Goal: Task Accomplishment & Management: Manage account settings

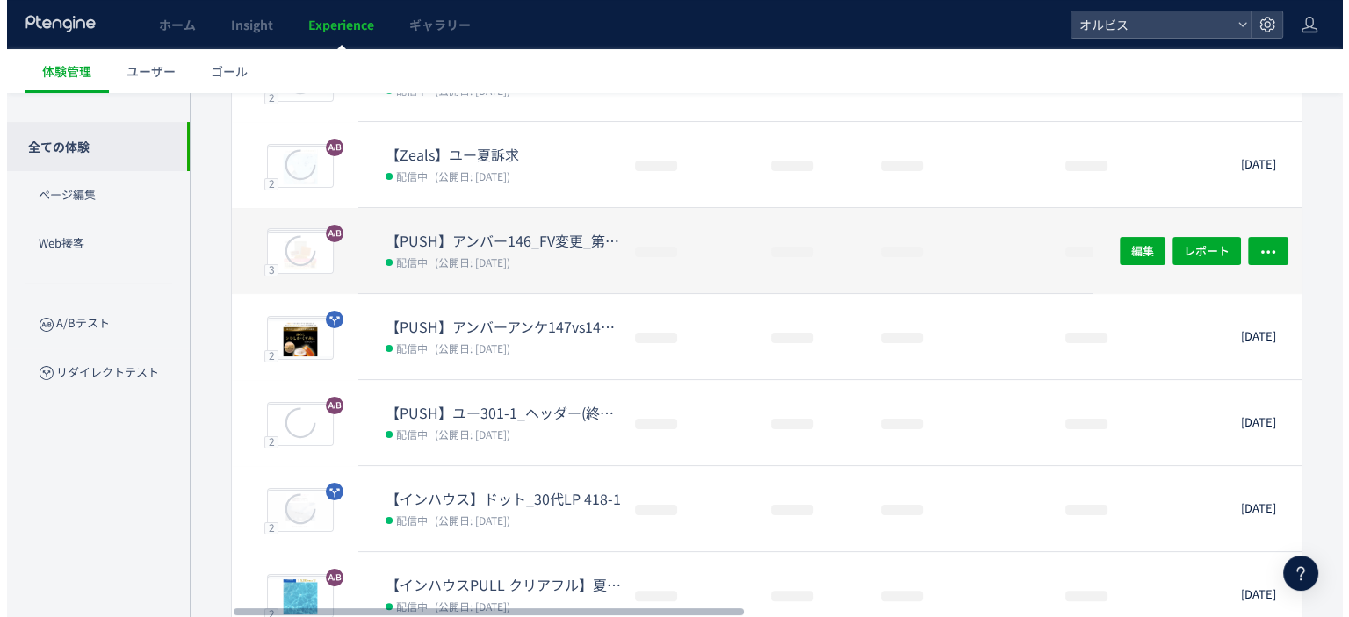
scroll to position [269, 0]
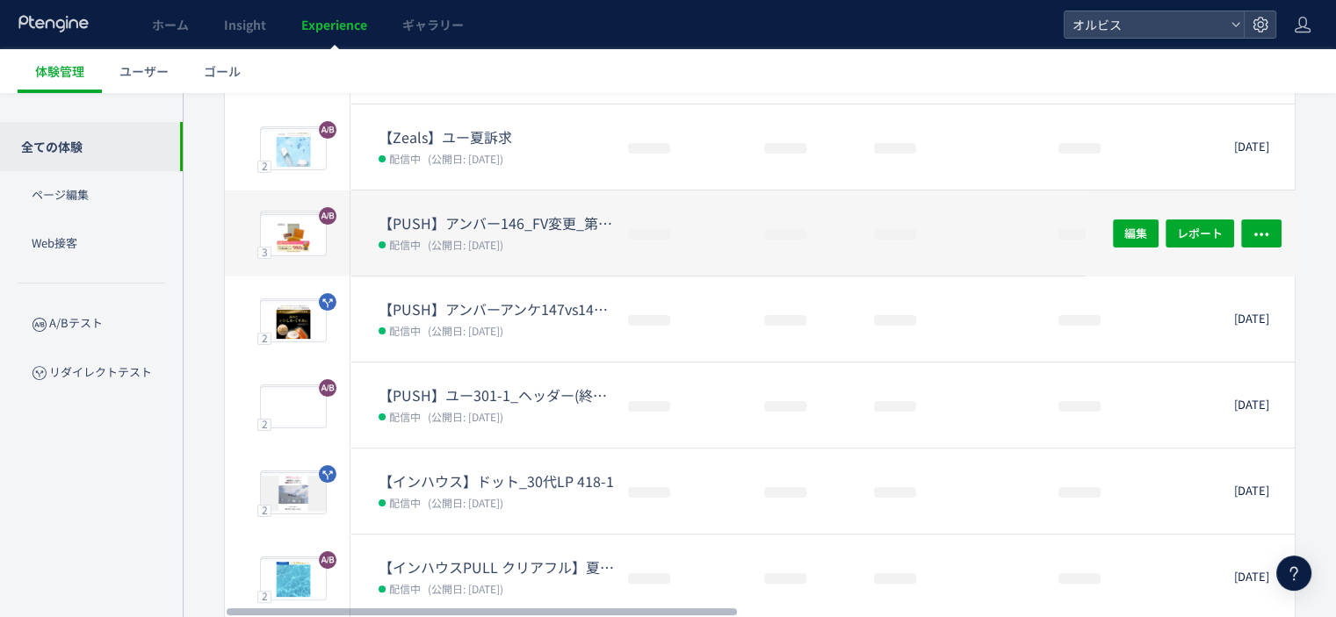
click at [534, 236] on dd "配信中 (公開日: [DATE])" at bounding box center [496, 244] width 235 height 23
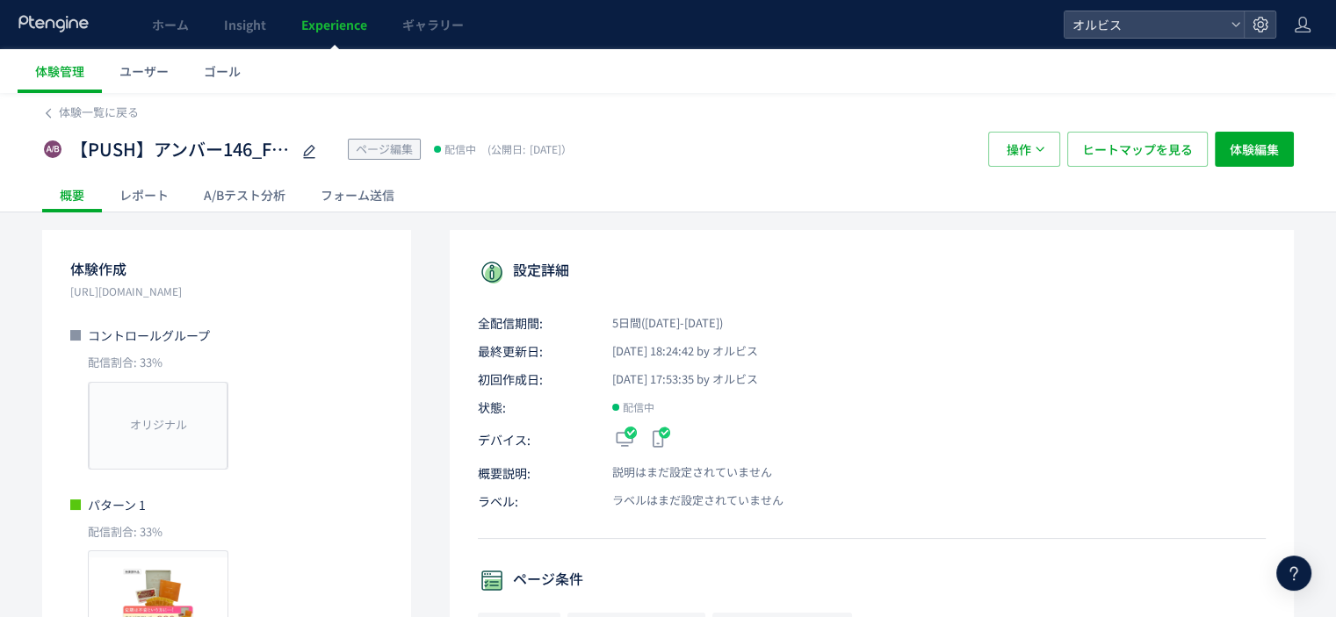
click at [266, 196] on div "A/Bテスト分析" at bounding box center [244, 194] width 117 height 35
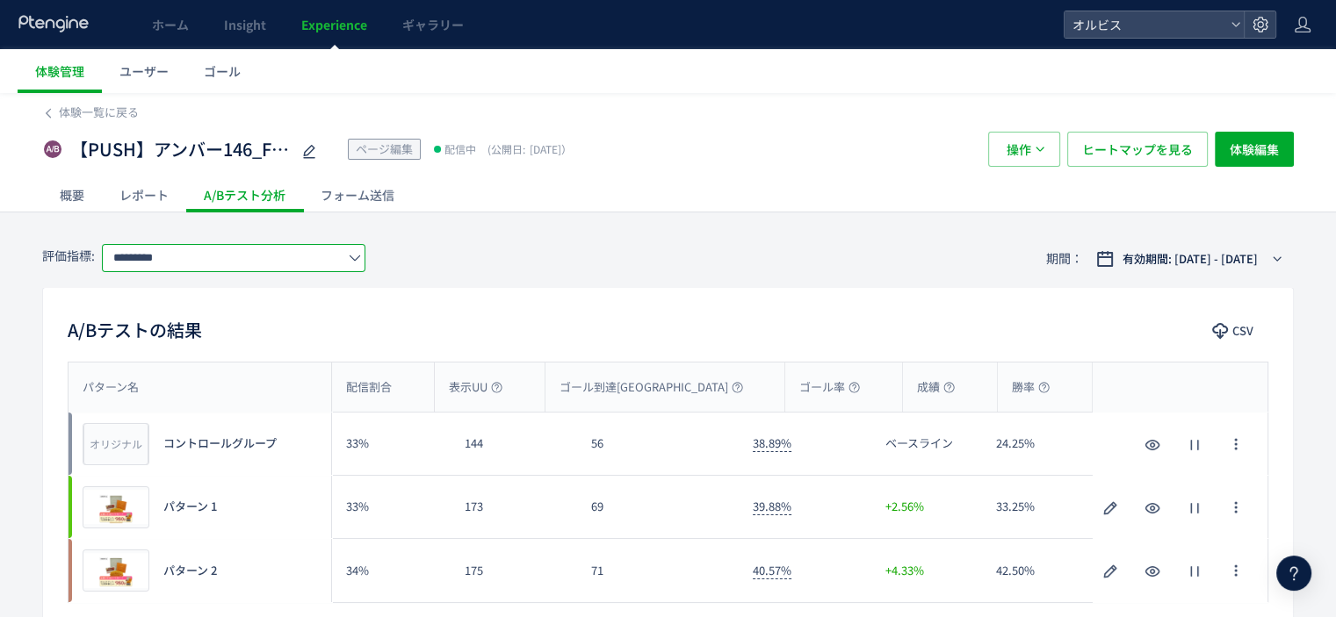
click at [262, 261] on input "*********" at bounding box center [233, 258] width 263 height 28
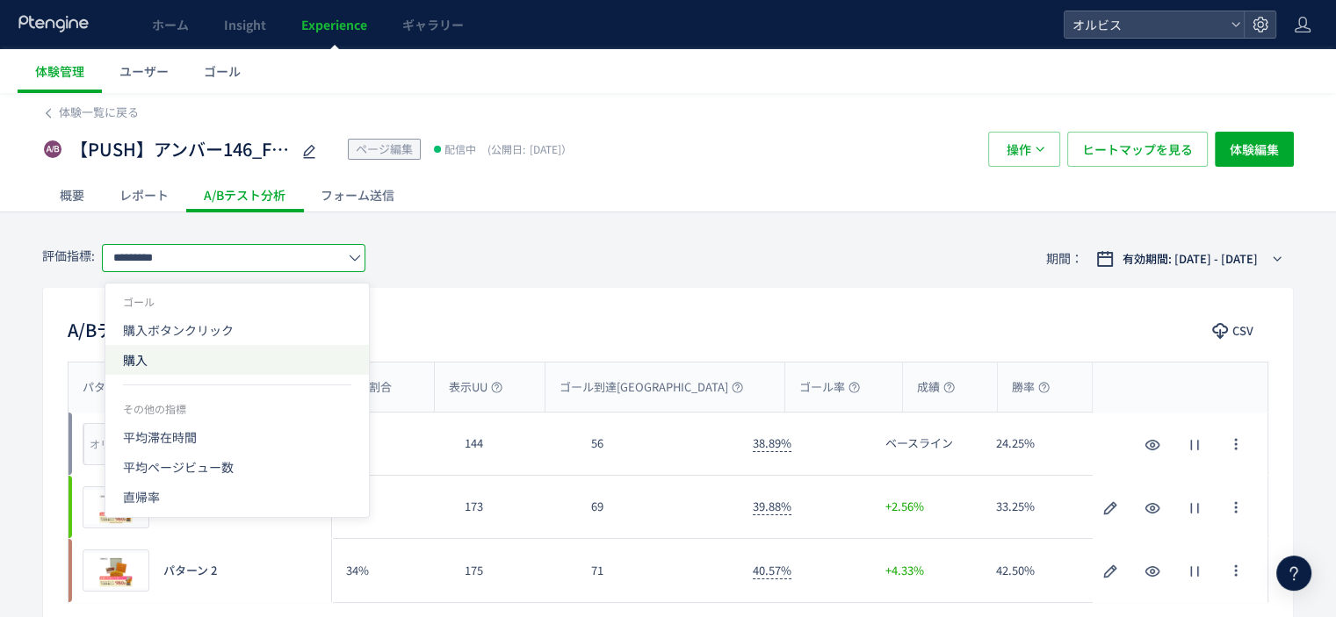
click at [215, 364] on span "購入" at bounding box center [237, 360] width 228 height 30
type input "**"
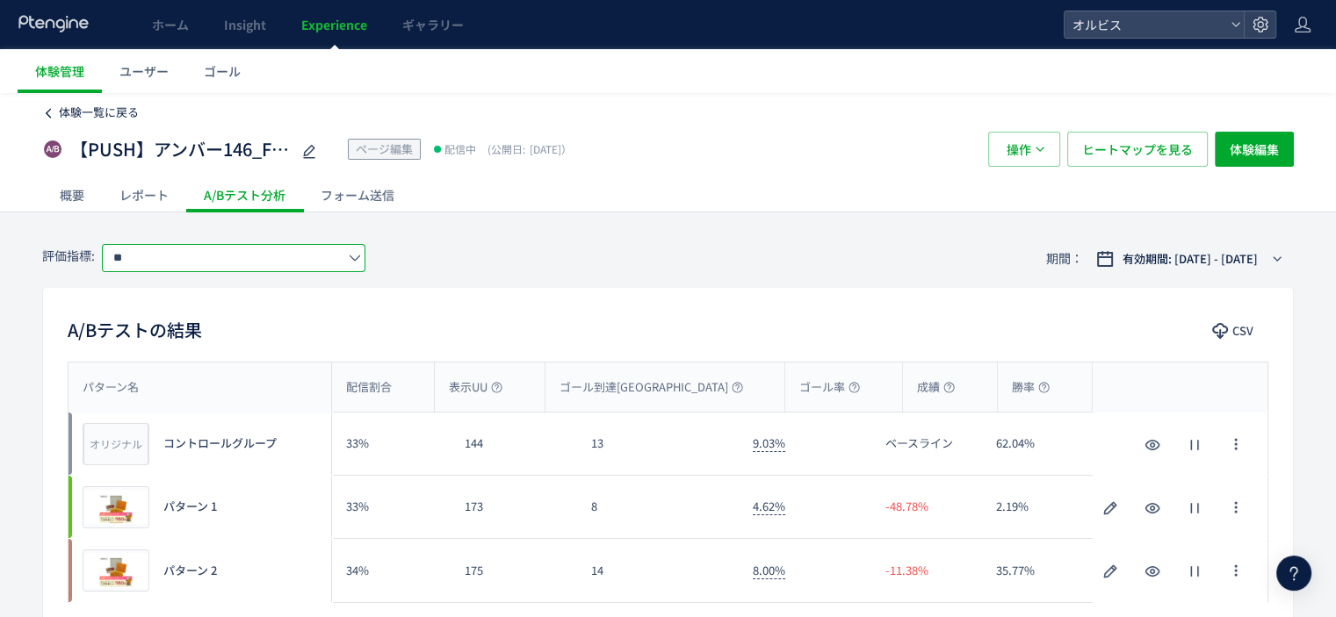
click at [91, 112] on span "体験一覧に戻る" at bounding box center [99, 112] width 80 height 17
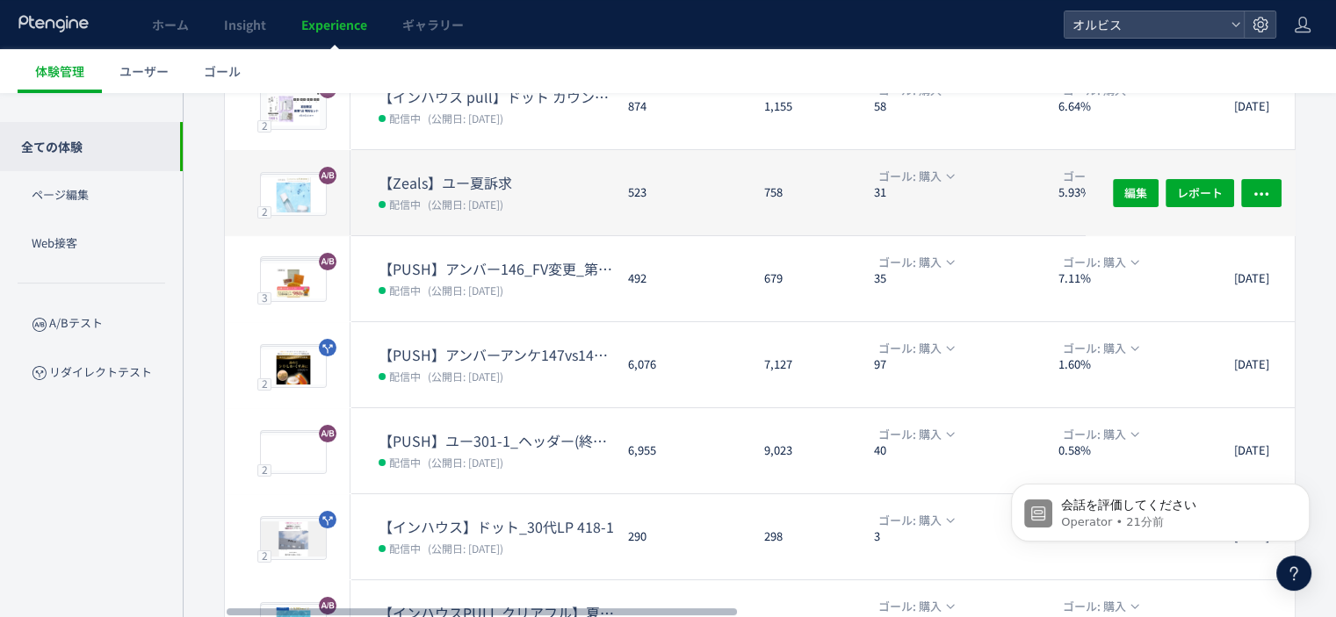
scroll to position [299, 0]
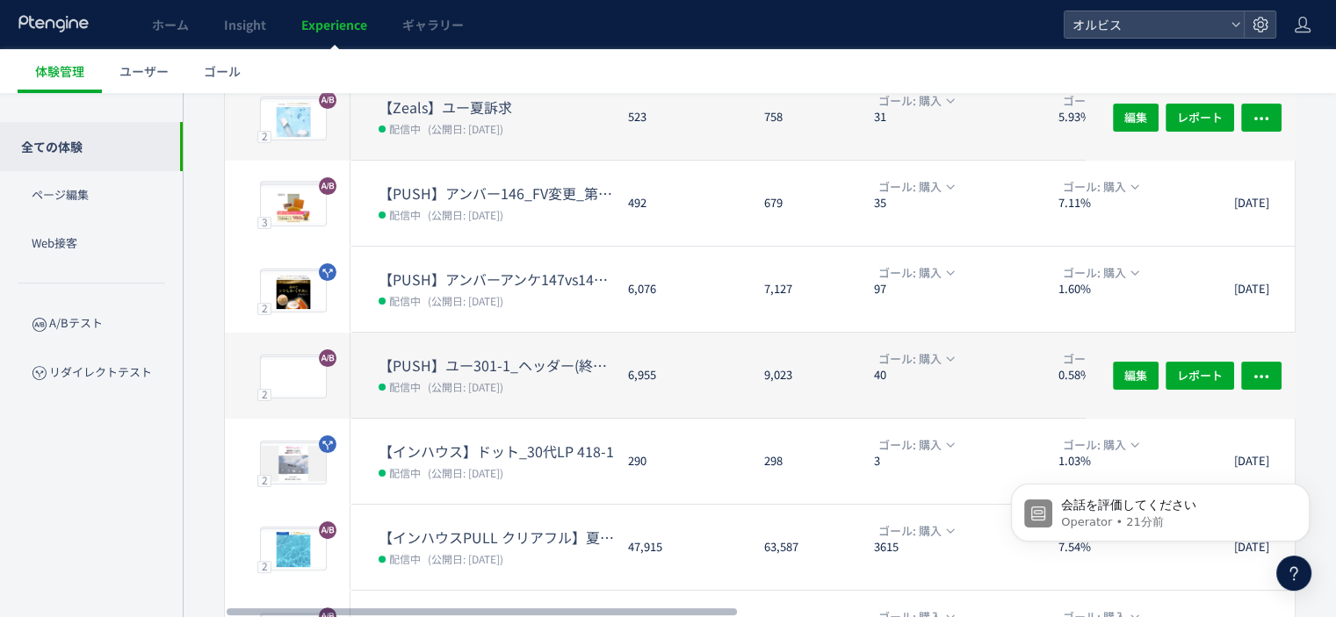
click at [500, 379] on span "(公開日: [DATE])" at bounding box center [466, 386] width 76 height 15
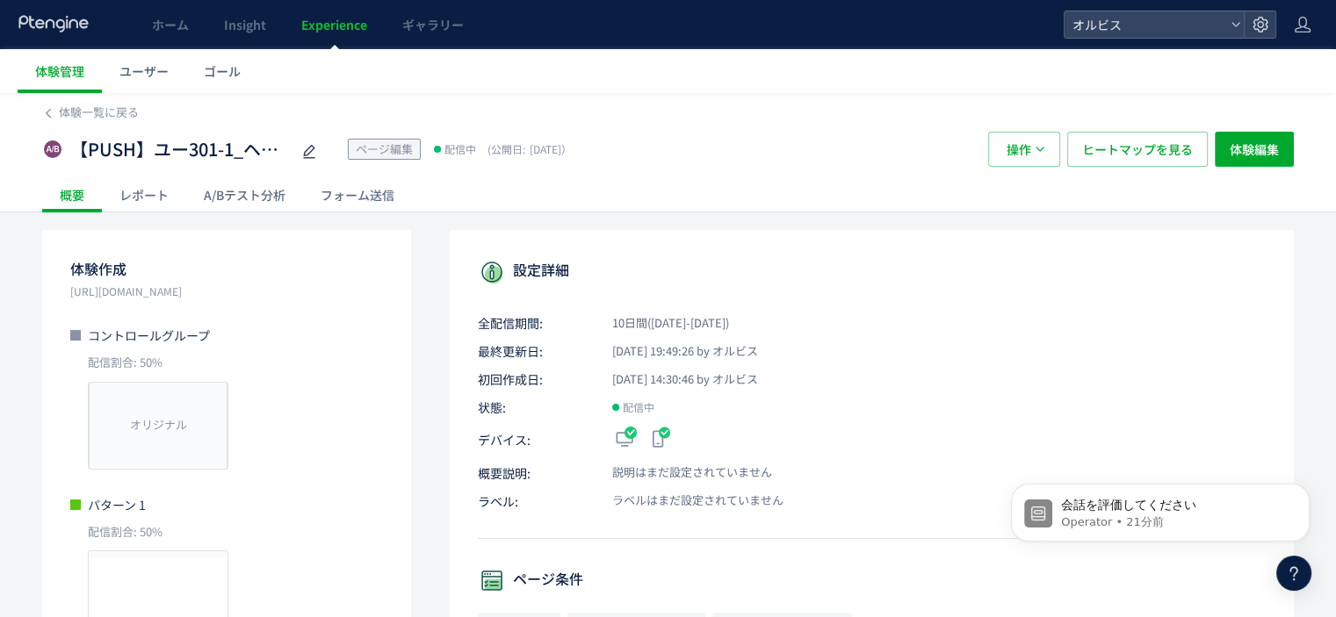
click at [249, 194] on div "A/Bテスト分析" at bounding box center [244, 194] width 117 height 35
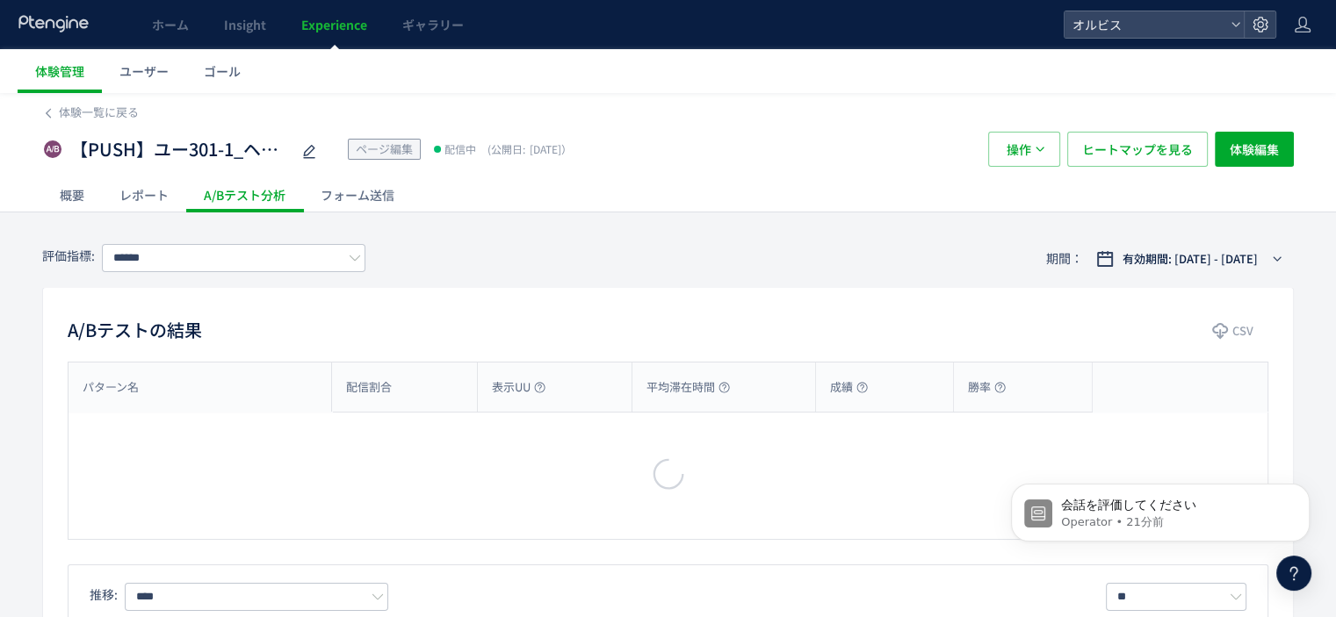
type input "*********"
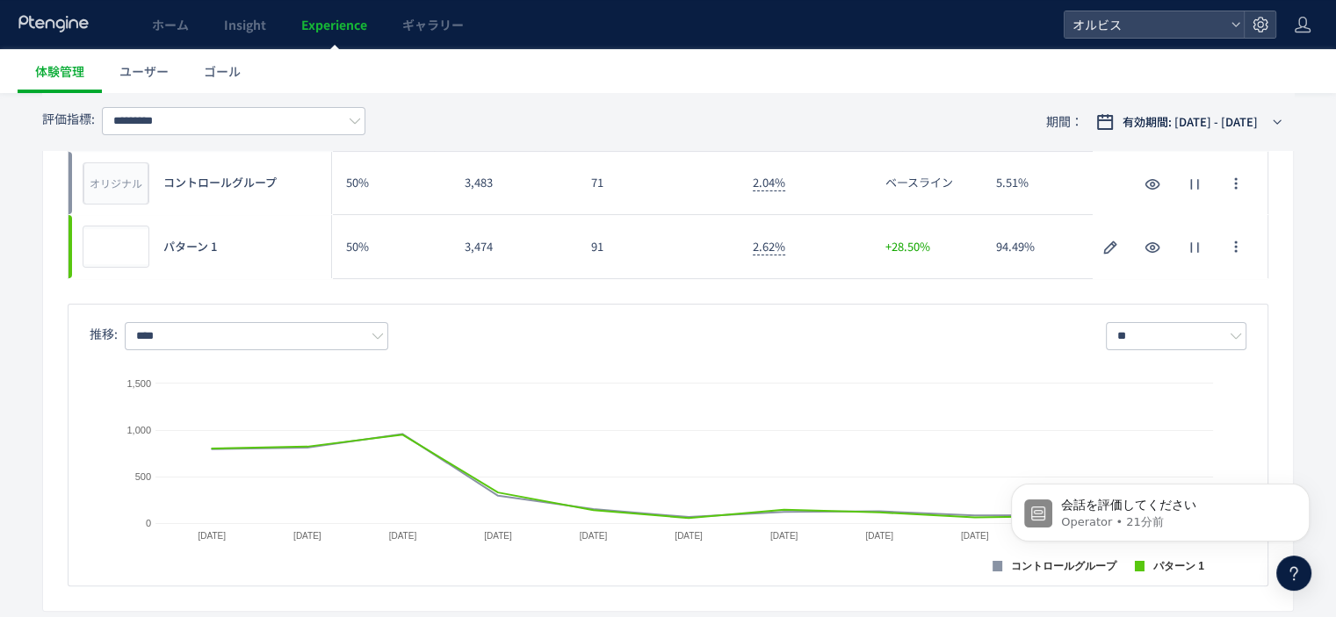
click at [748, 314] on div "推移: **** ** 日別 週別 月別 Created with Highcharts 9.1.2 コントロールグループ パターン 1 [DATE] [DA…" at bounding box center [668, 445] width 1201 height 283
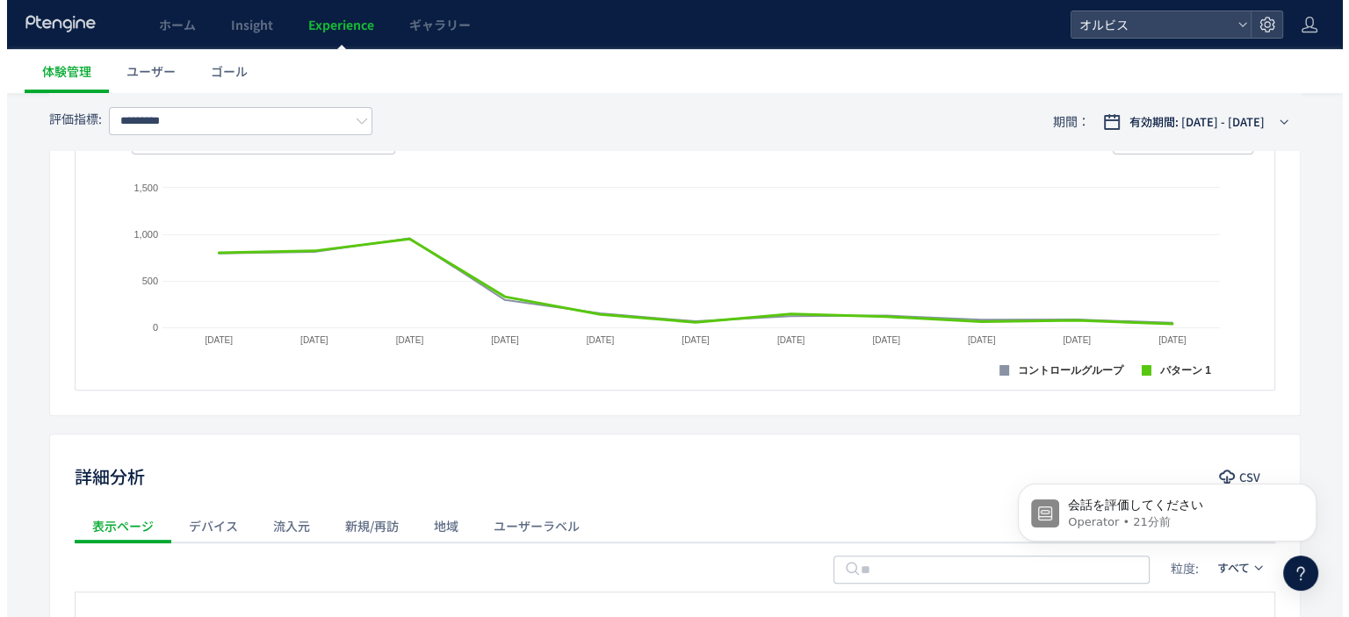
scroll to position [0, 0]
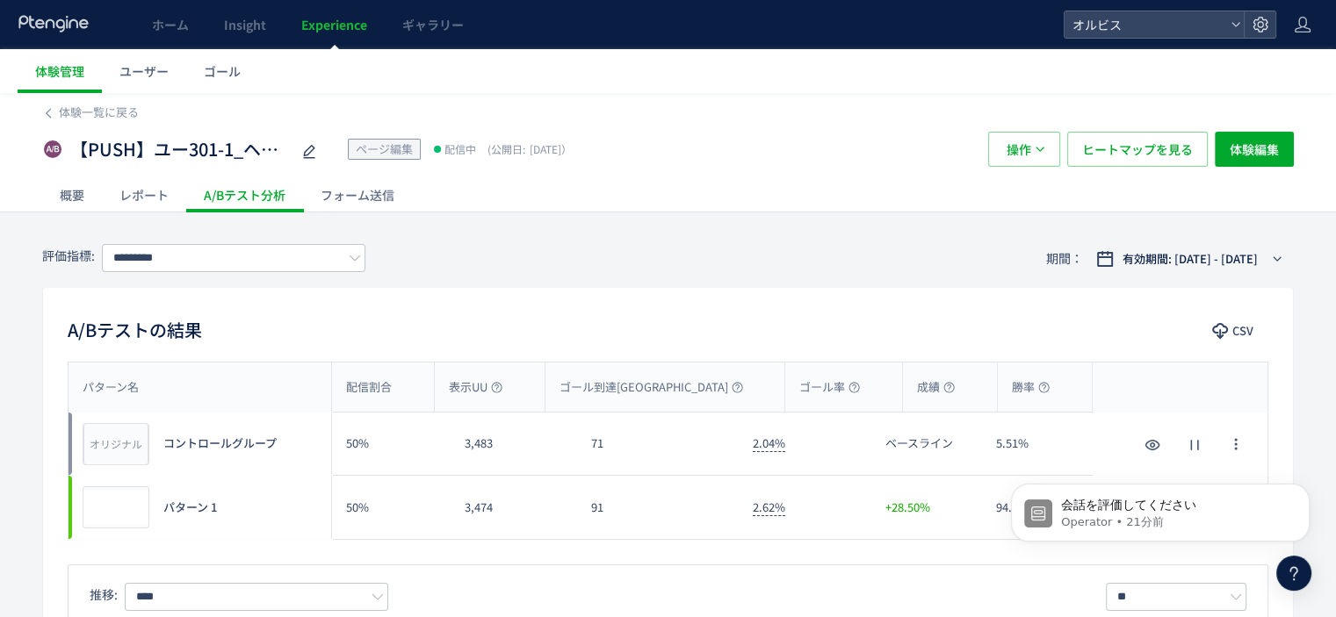
click at [68, 191] on div "概要" at bounding box center [72, 194] width 60 height 35
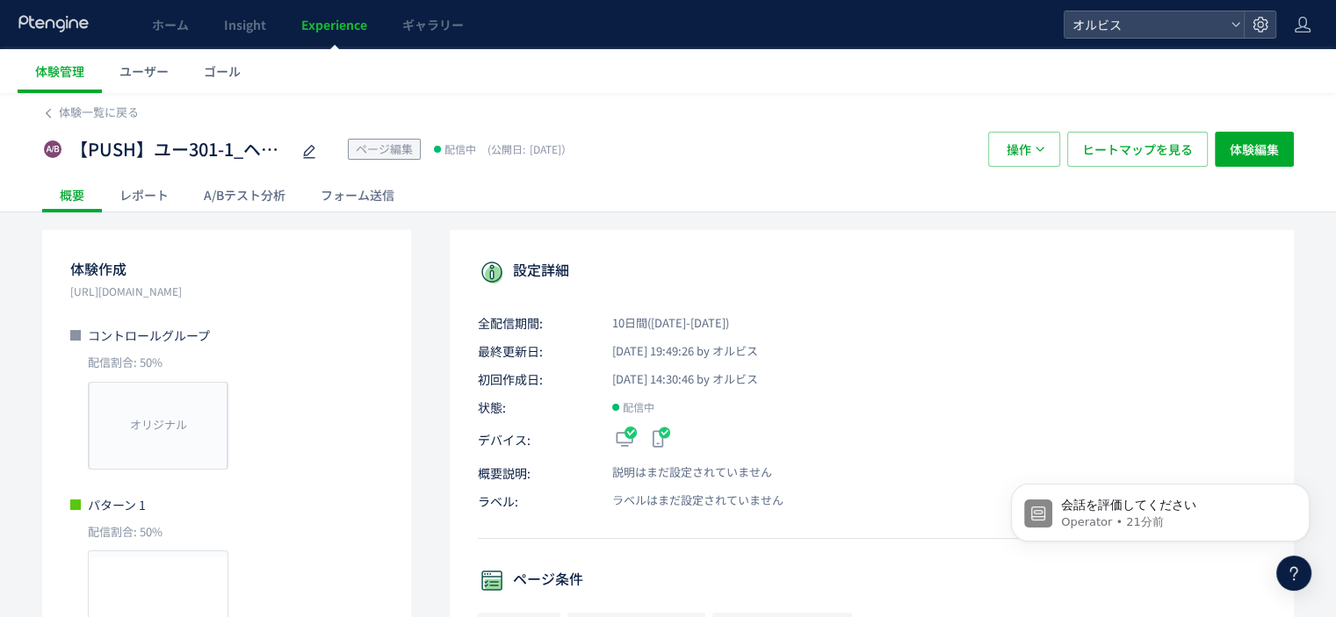
click at [264, 193] on div "A/Bテスト分析" at bounding box center [244, 194] width 117 height 35
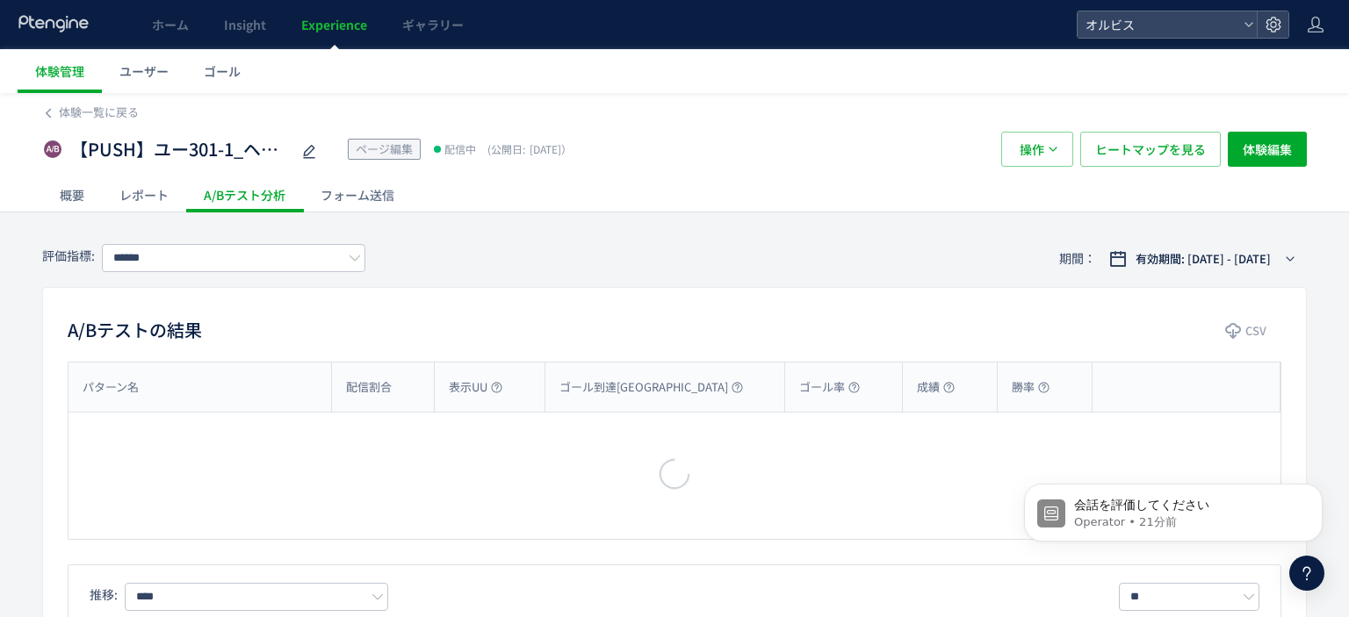
type input "*********"
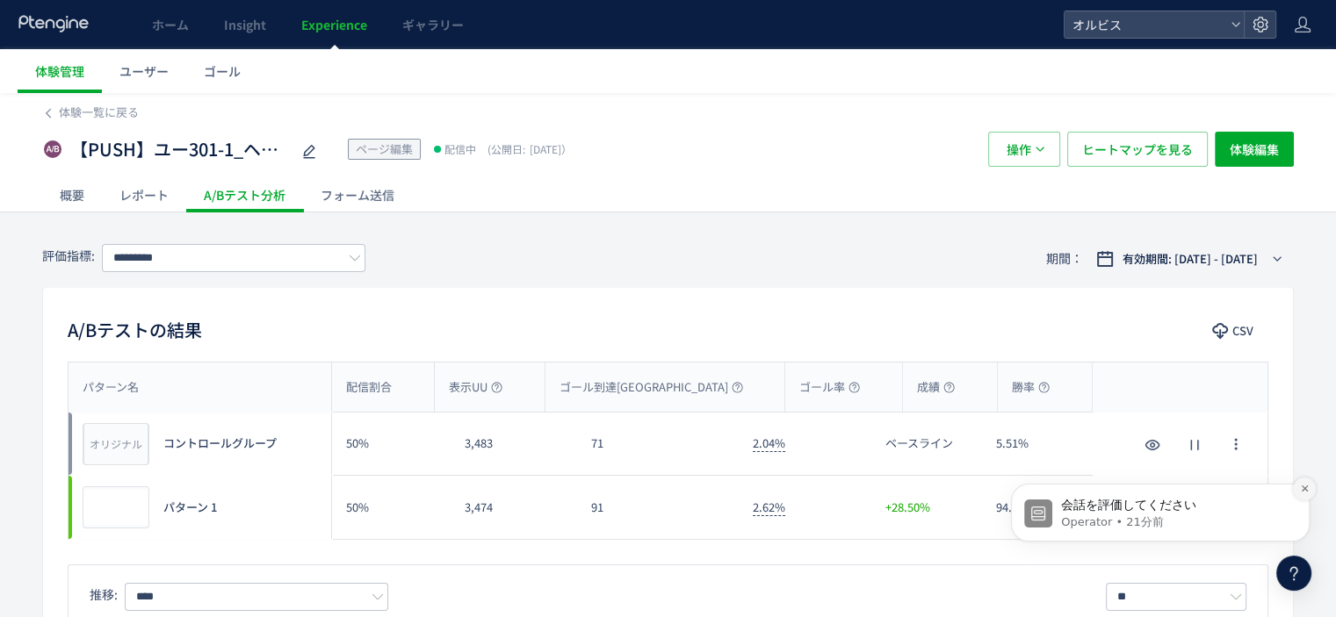
click at [1302, 492] on icon "Dismiss notification" at bounding box center [1305, 489] width 10 height 10
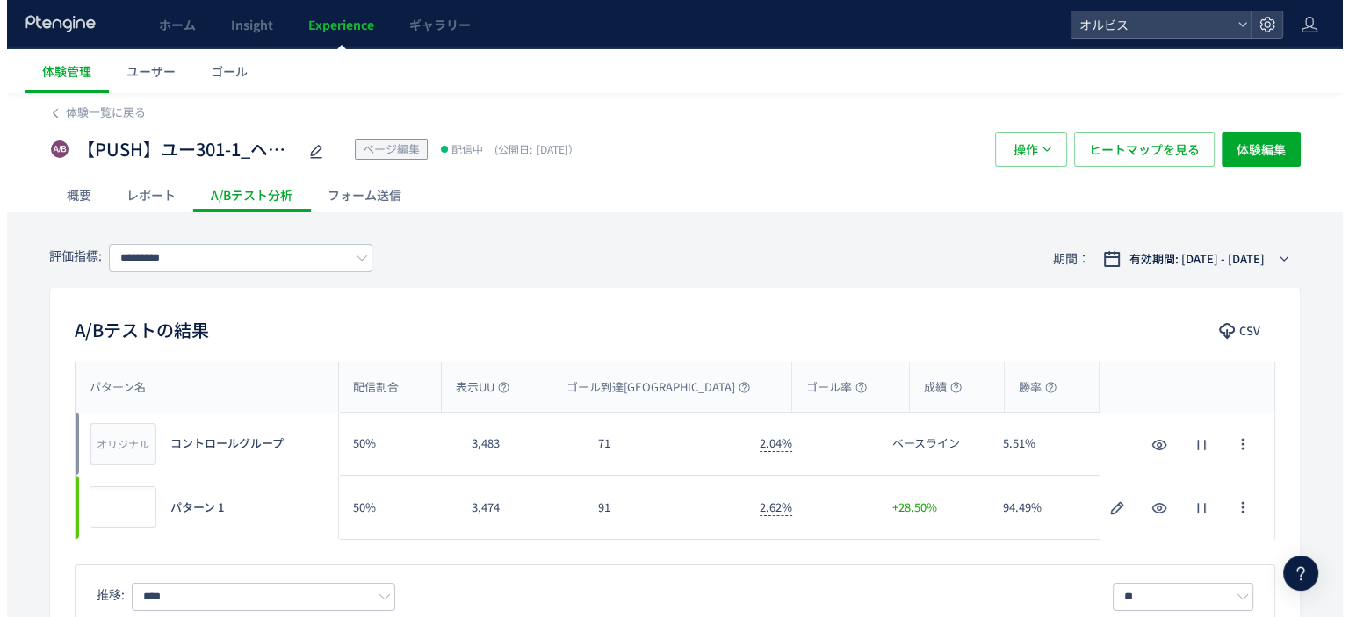
scroll to position [46, 0]
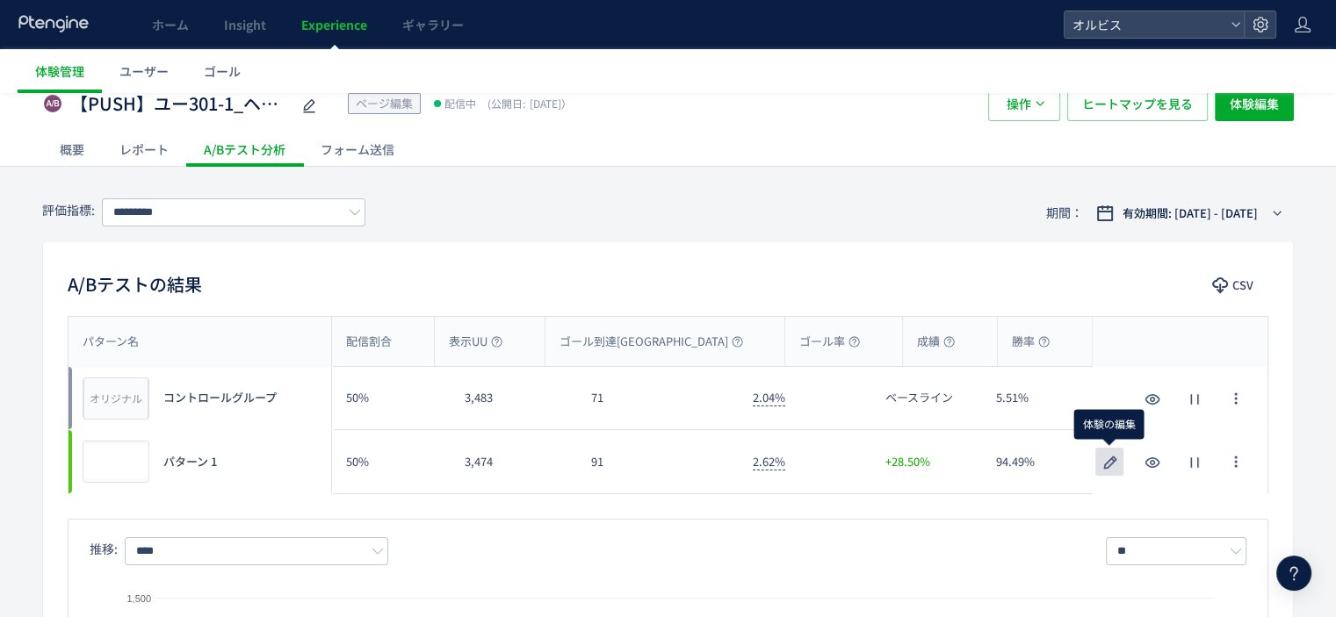
click at [1101, 471] on icon "button" at bounding box center [1110, 462] width 21 height 21
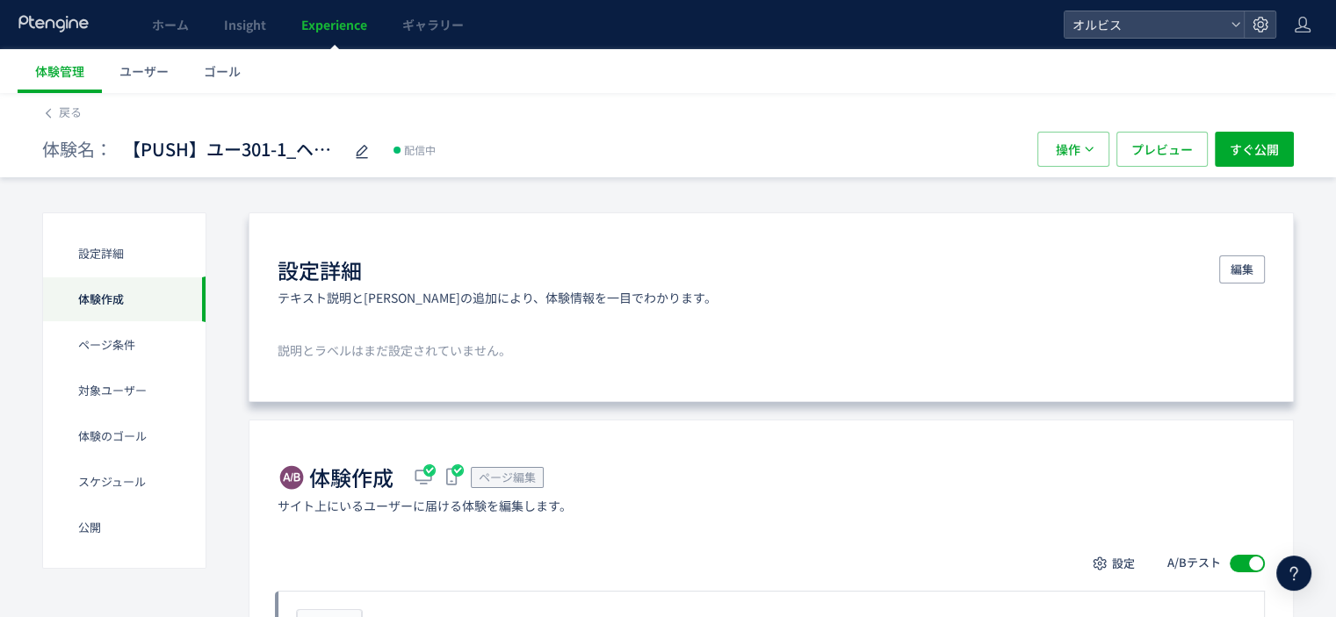
scroll to position [151, 0]
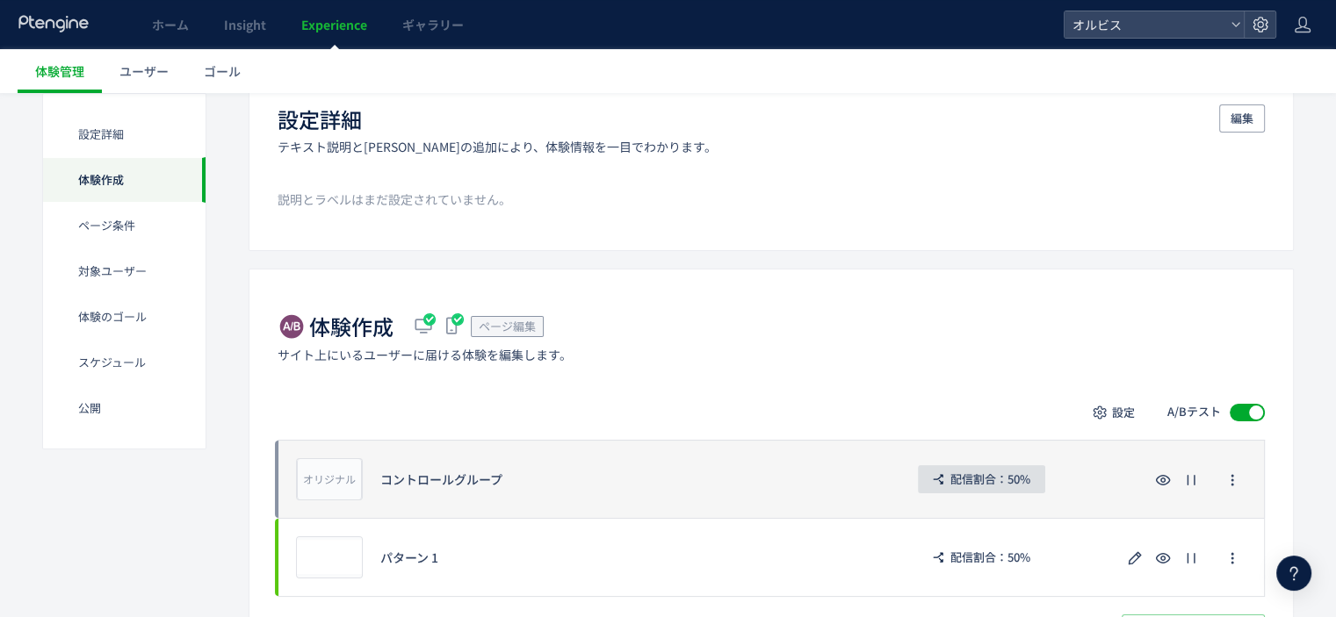
click at [1021, 484] on span "配信割合：50%" at bounding box center [990, 479] width 80 height 28
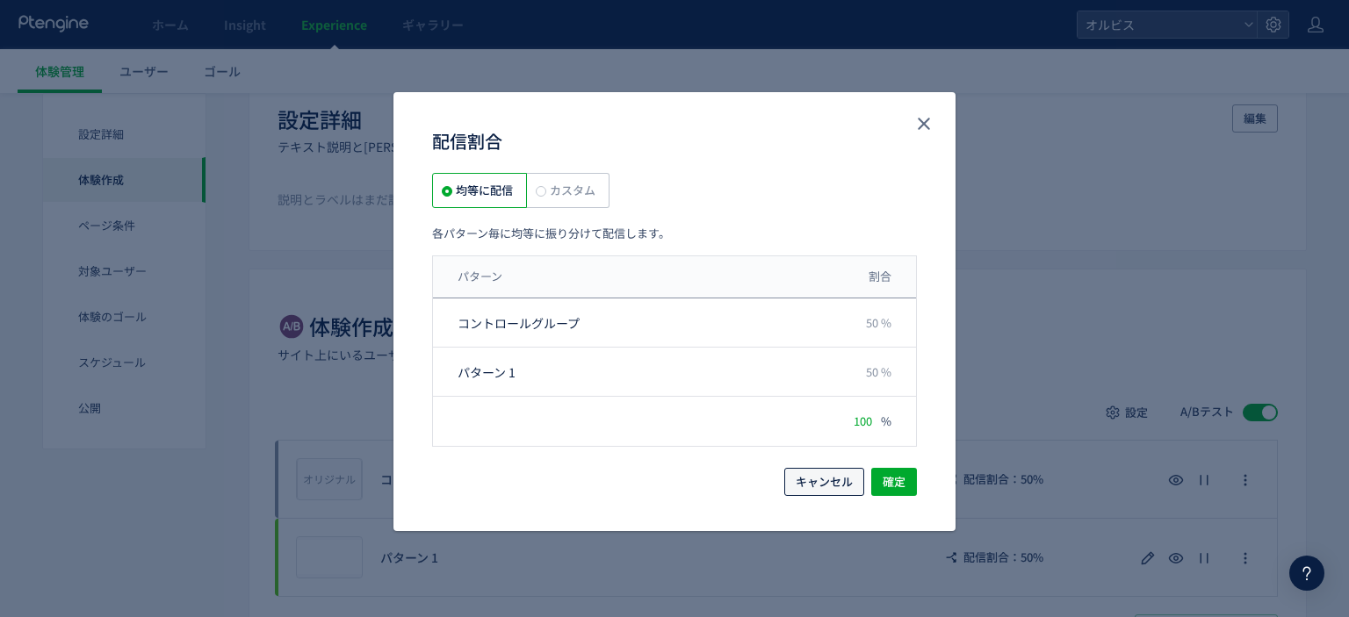
click at [833, 468] on span "キャンセル" at bounding box center [824, 482] width 57 height 28
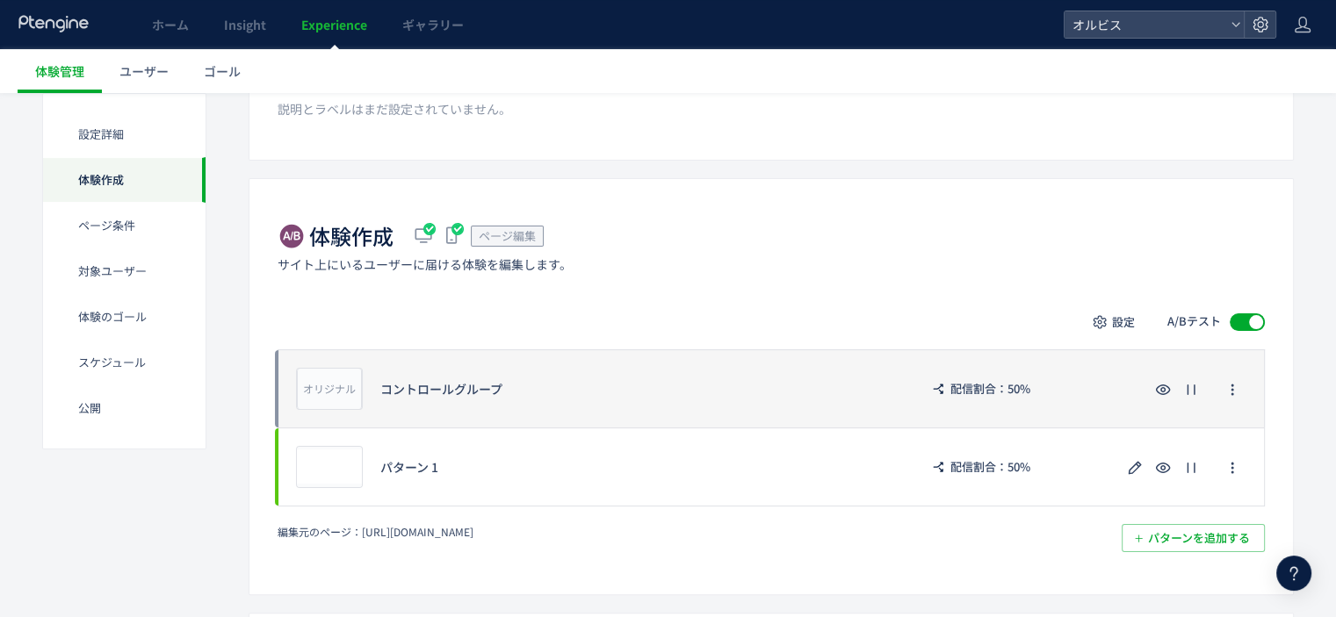
scroll to position [242, 0]
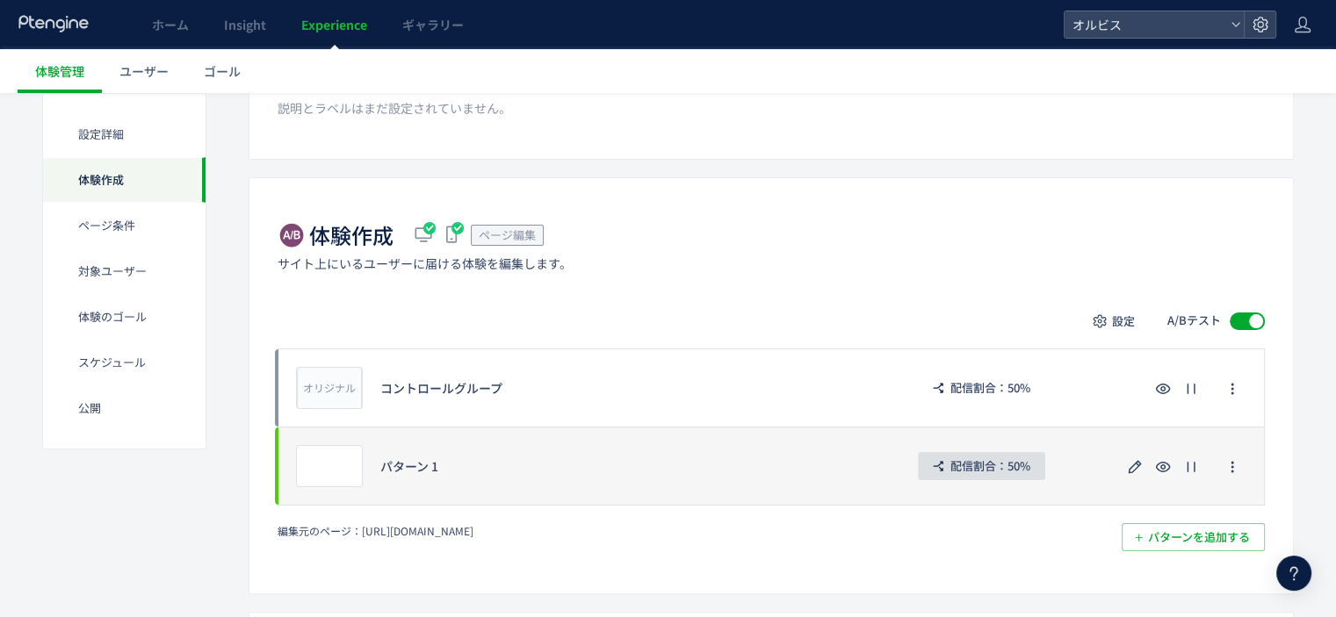
click at [1018, 471] on span "配信割合：50%" at bounding box center [990, 466] width 80 height 28
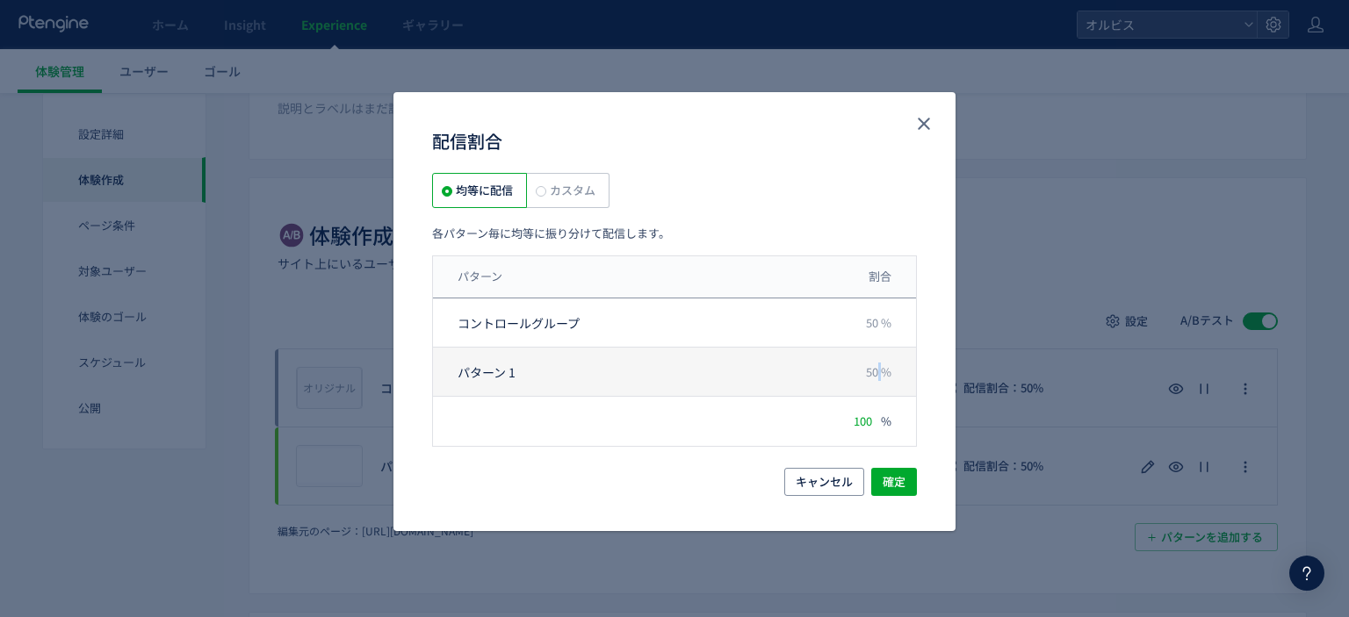
click at [878, 367] on span "50 %" at bounding box center [878, 372] width 25 height 17
click at [866, 371] on span "50 %" at bounding box center [878, 372] width 25 height 17
click at [868, 371] on span "50 %" at bounding box center [878, 372] width 25 height 17
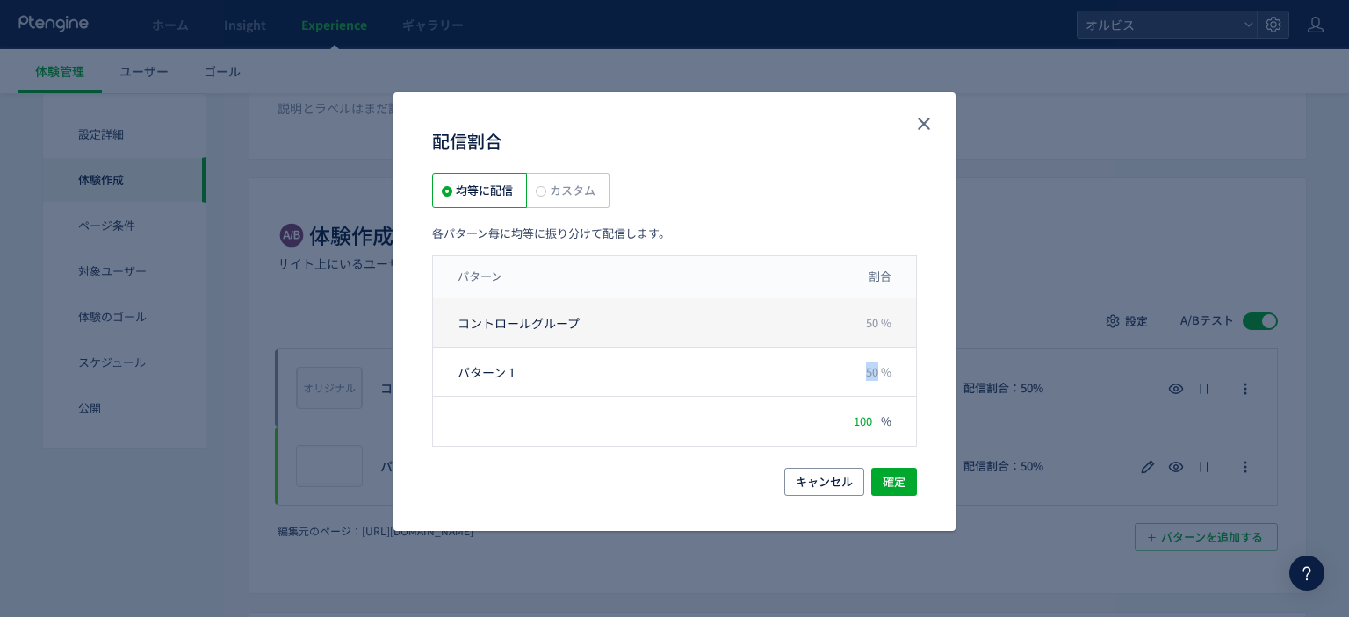
drag, startPoint x: 868, startPoint y: 371, endPoint x: 746, endPoint y: 338, distance: 126.6
click at [783, 350] on div "パターン 1 50 %" at bounding box center [674, 372] width 483 height 49
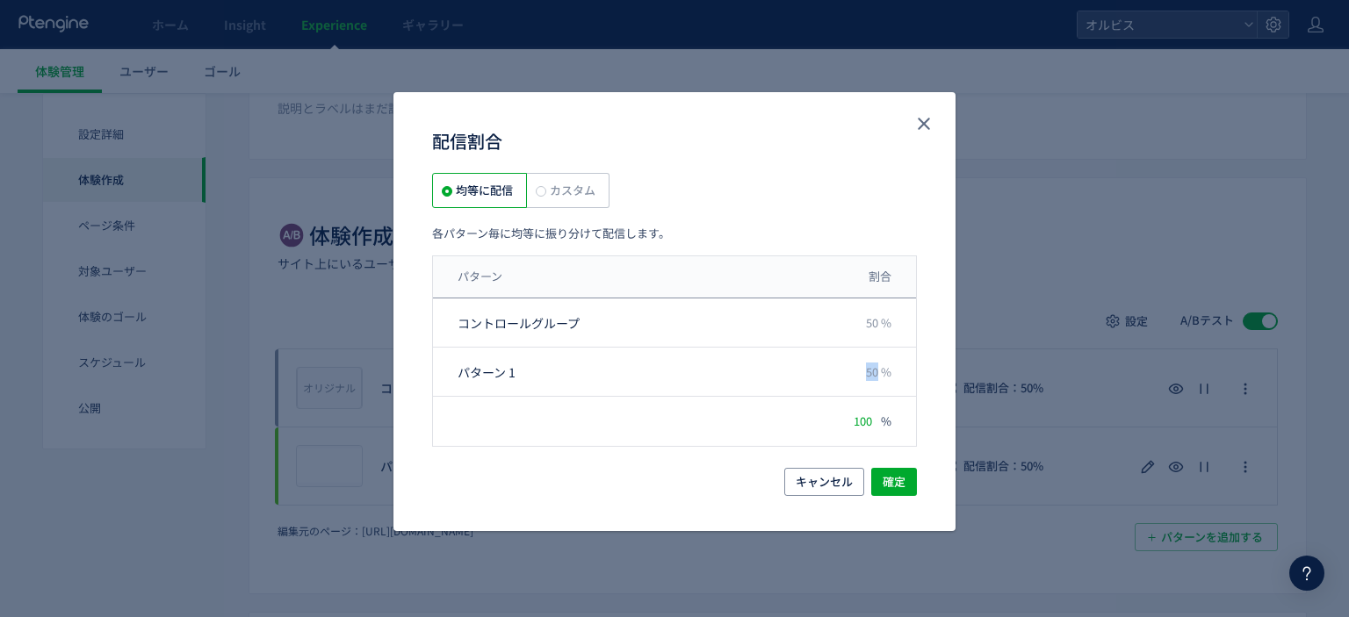
click at [580, 196] on span "カスタム" at bounding box center [570, 190] width 49 height 17
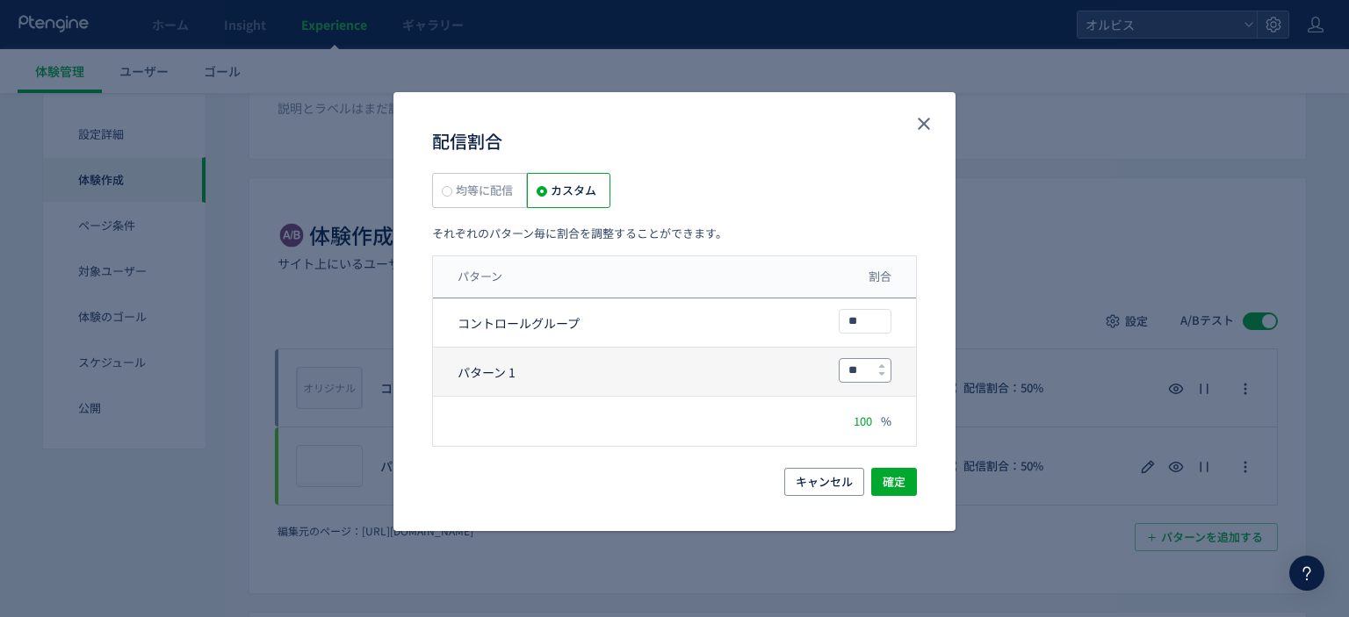
click at [861, 372] on input "**" at bounding box center [865, 370] width 51 height 23
type input "*"
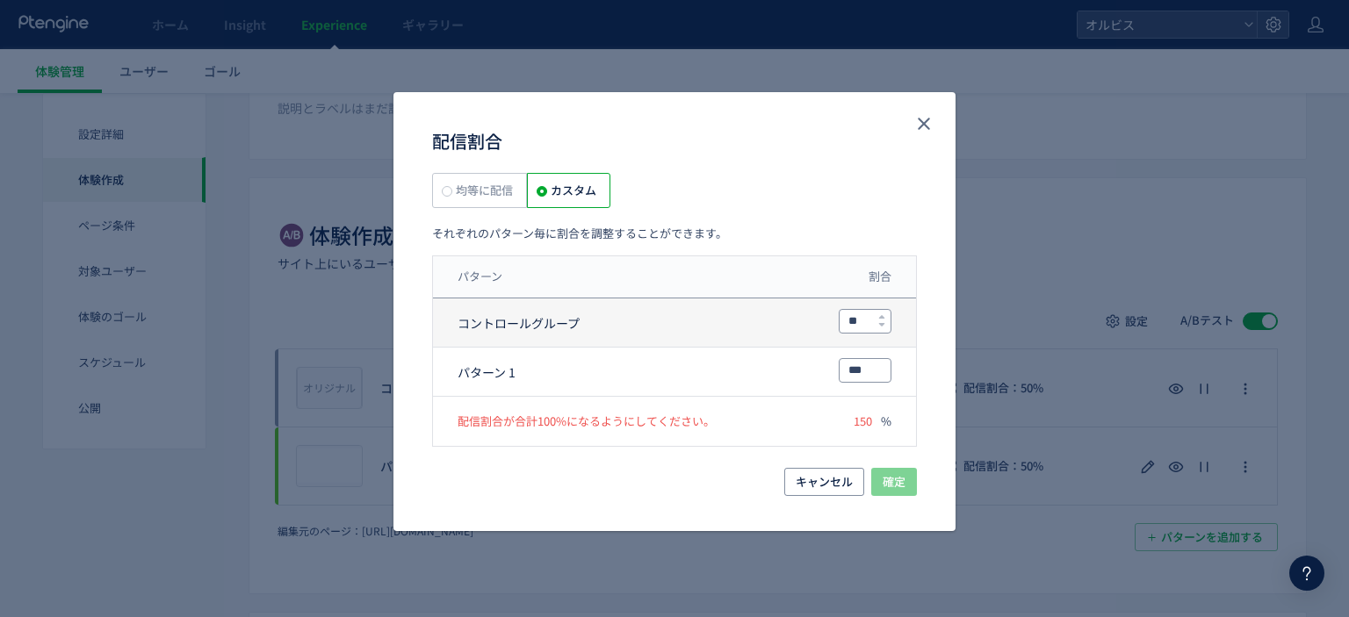
type input "***"
click at [861, 328] on input "**" at bounding box center [865, 321] width 51 height 23
type input "*"
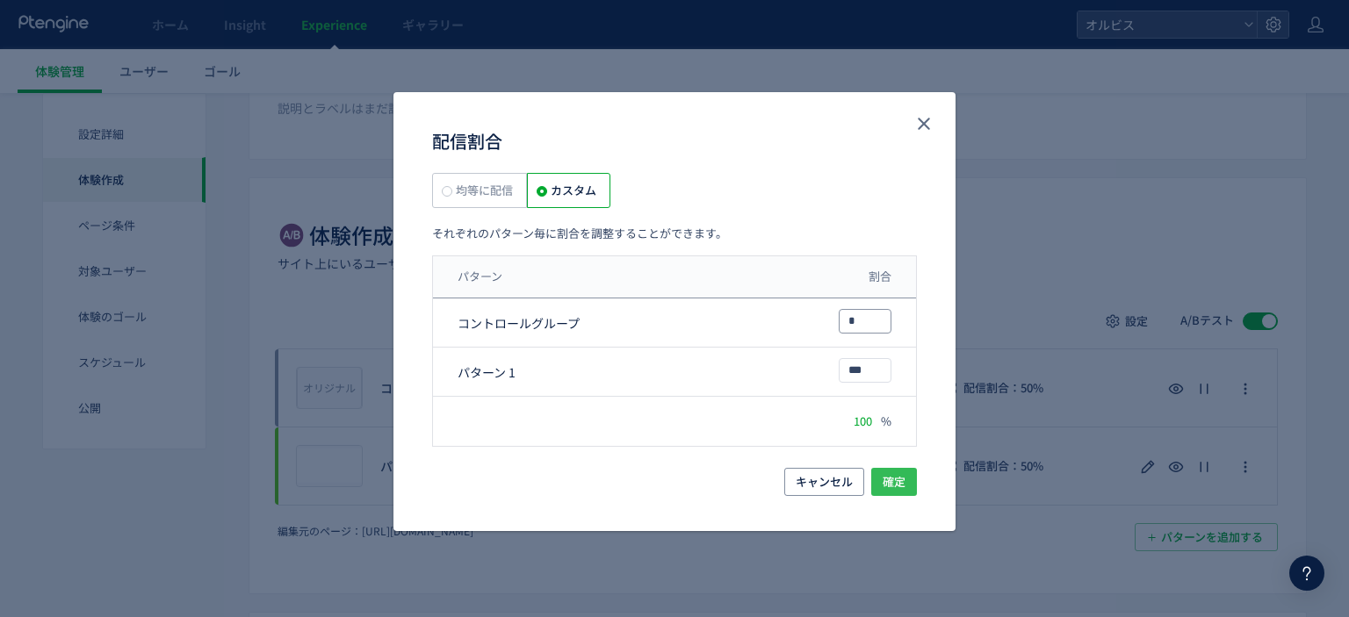
type input "*"
click at [898, 480] on span "確定" at bounding box center [894, 482] width 23 height 28
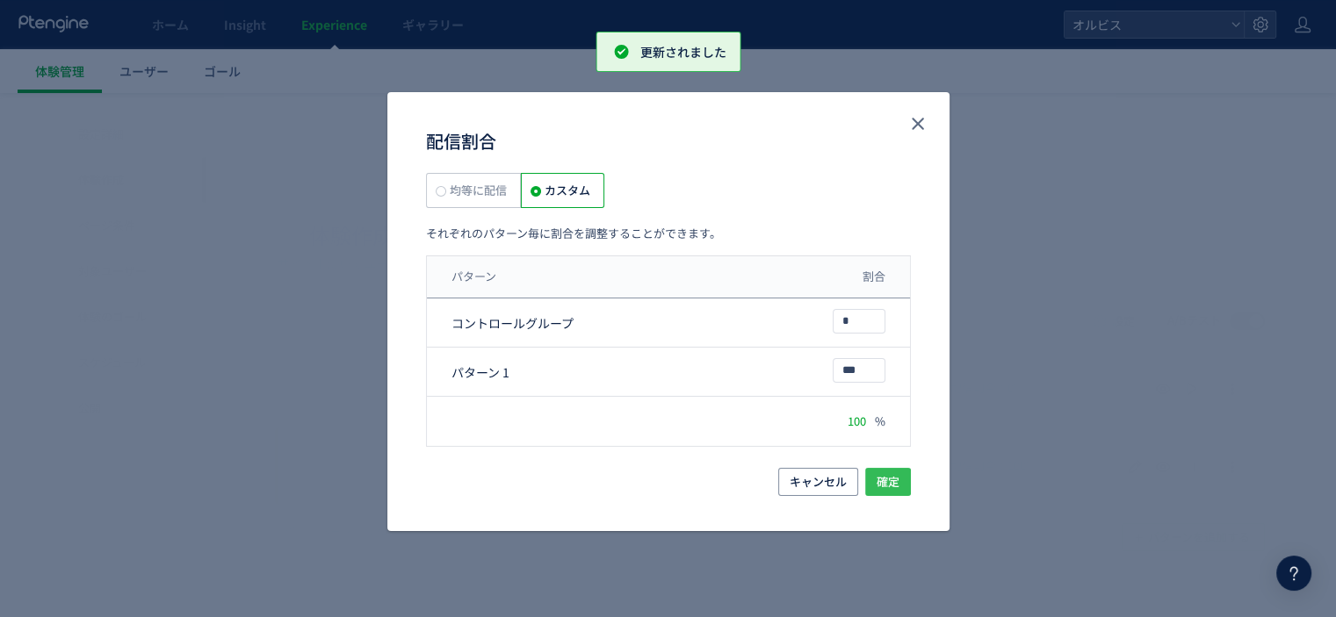
click at [893, 480] on span "確定" at bounding box center [887, 482] width 23 height 28
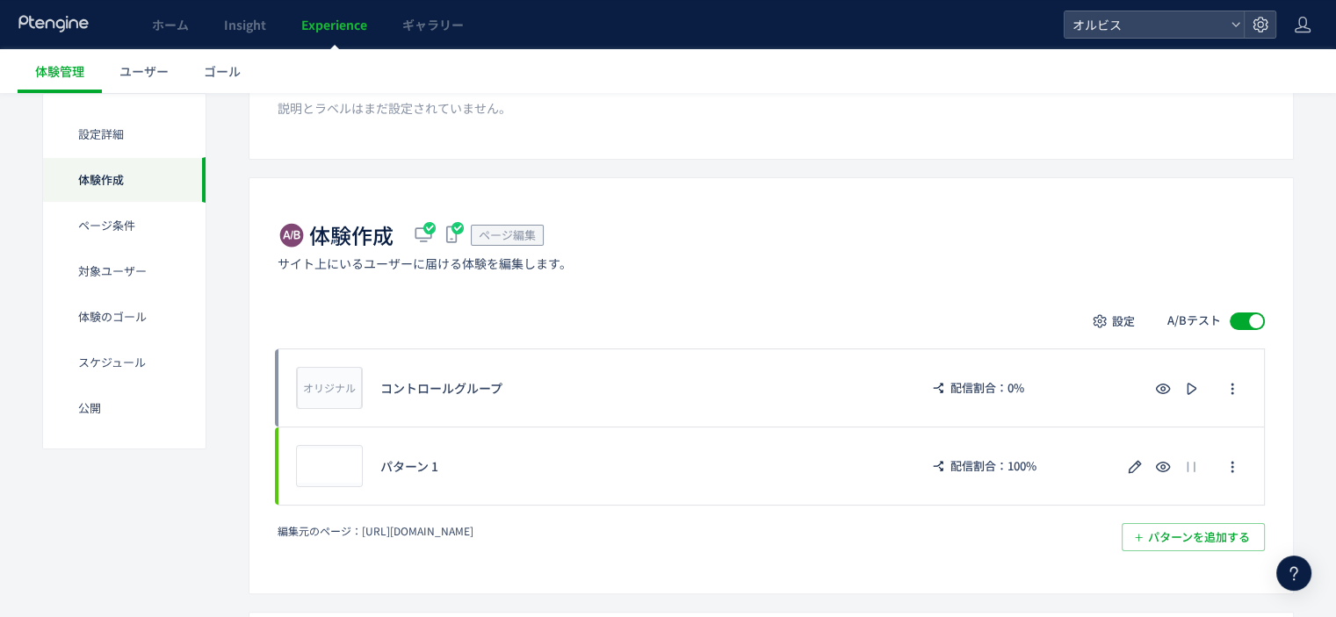
scroll to position [0, 0]
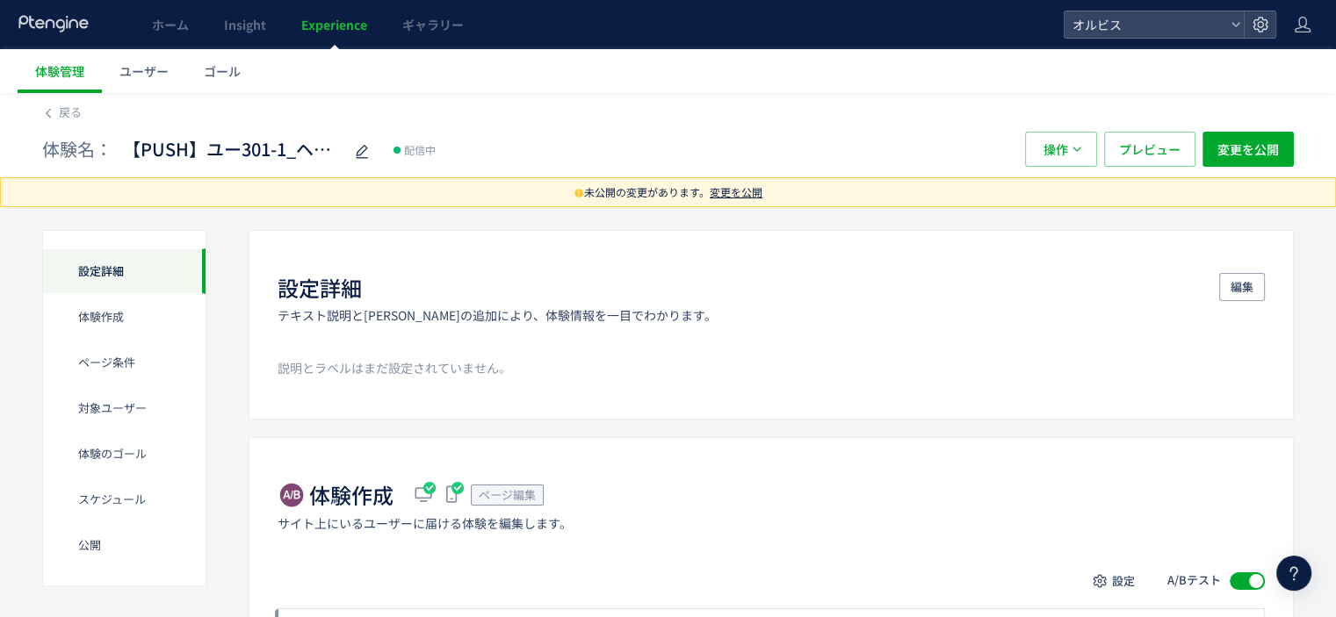
click at [744, 195] on span "変更を公開" at bounding box center [736, 191] width 53 height 15
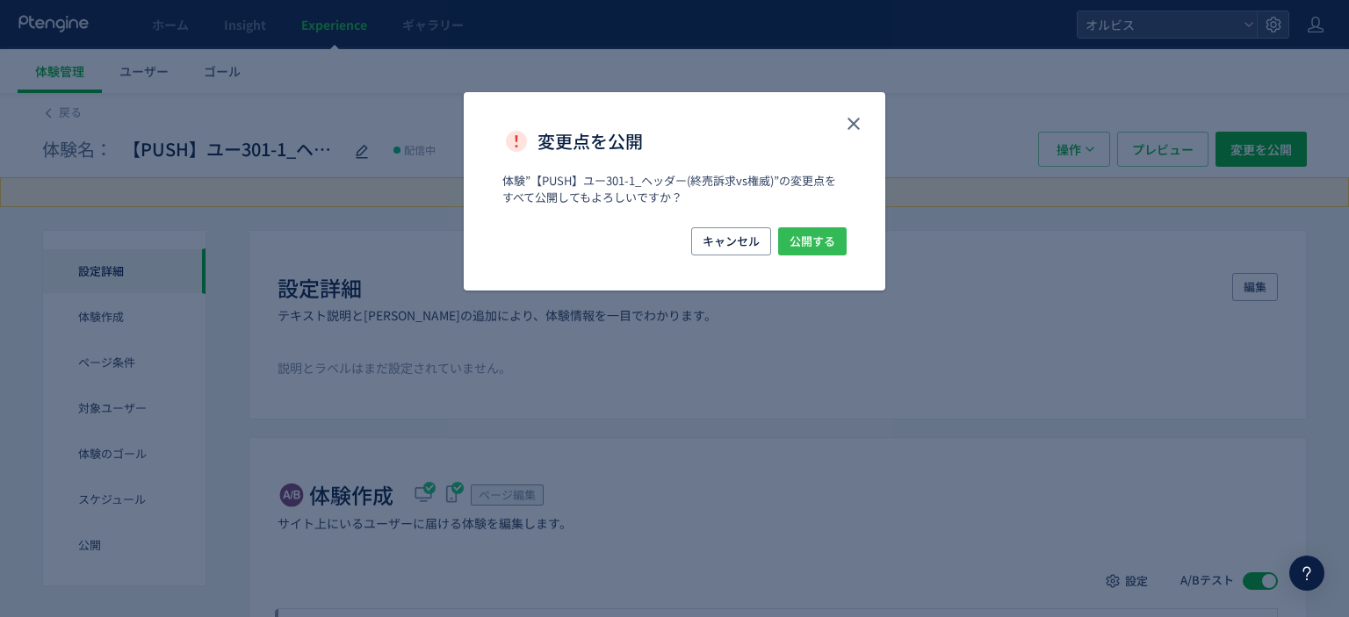
click at [814, 235] on span "公開する" at bounding box center [813, 241] width 46 height 28
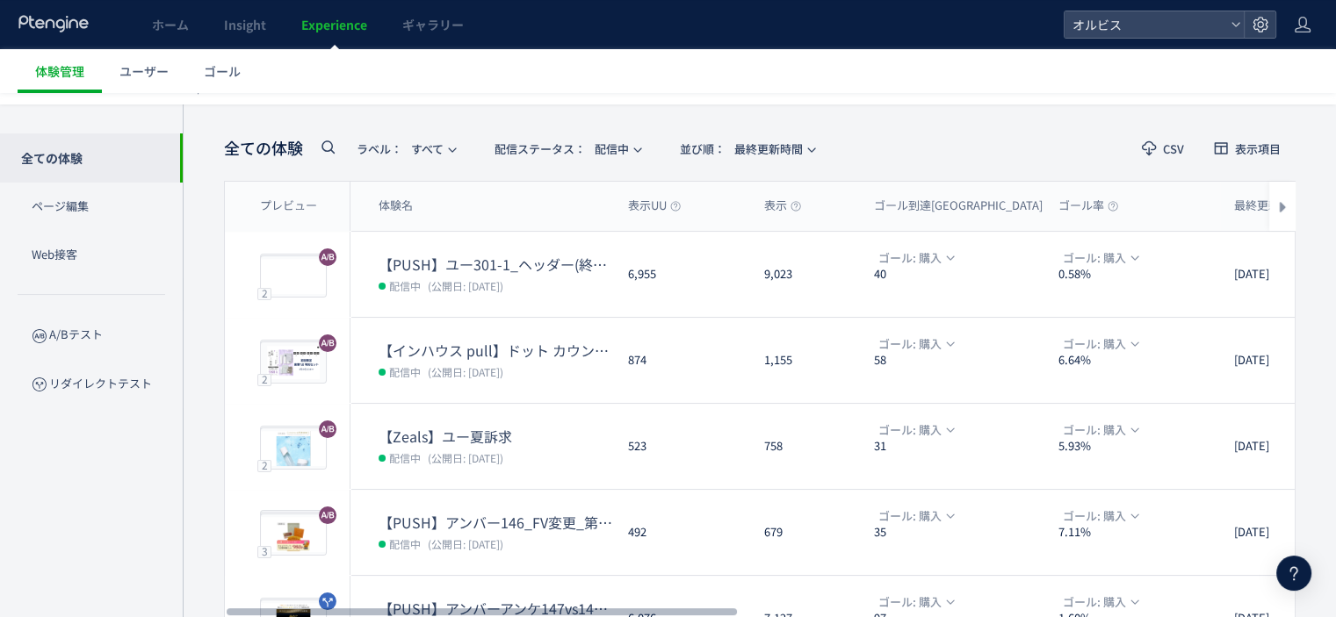
scroll to position [54, 0]
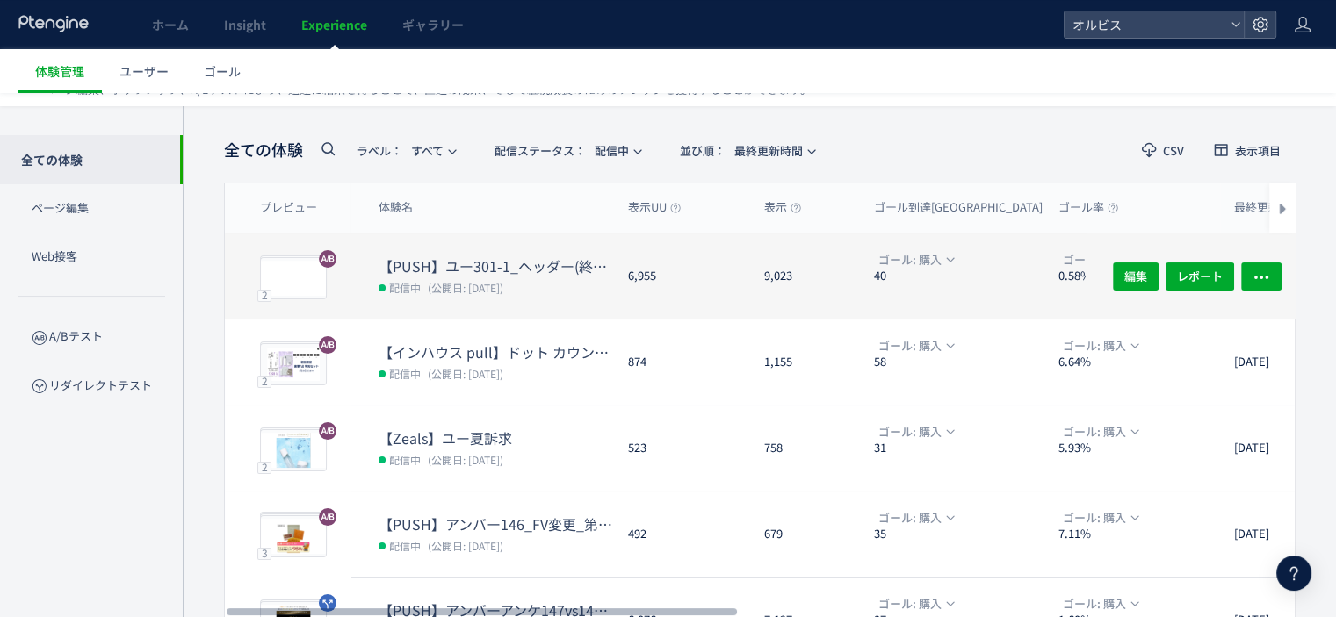
click at [534, 256] on dt "【PUSH】ユー301-1_ヘッダー(終売訴求vs権威)" at bounding box center [496, 266] width 235 height 20
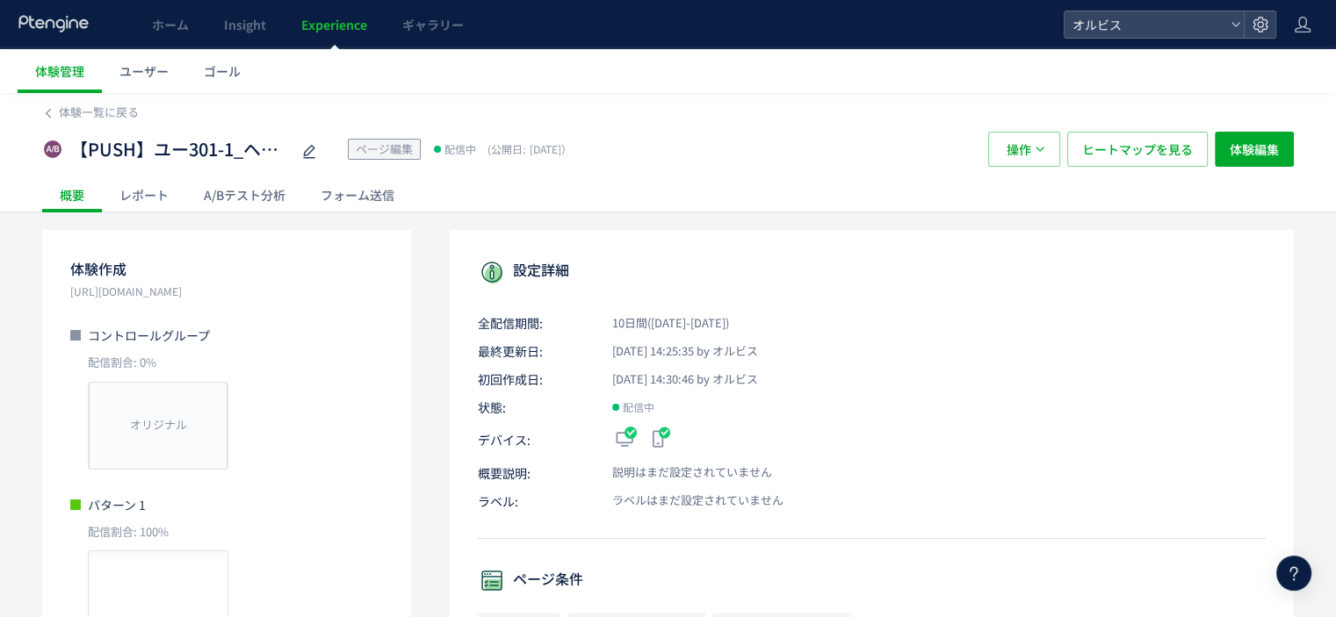
click at [268, 190] on div "A/Bテスト分析" at bounding box center [244, 194] width 117 height 35
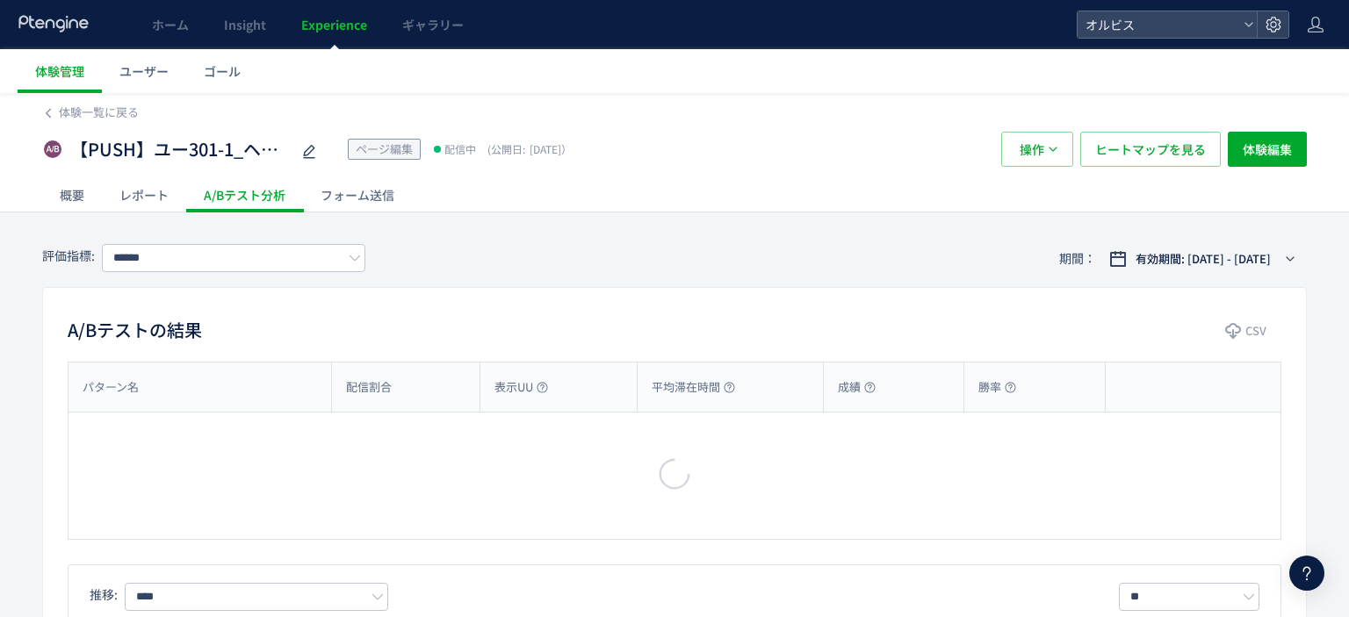
type input "*********"
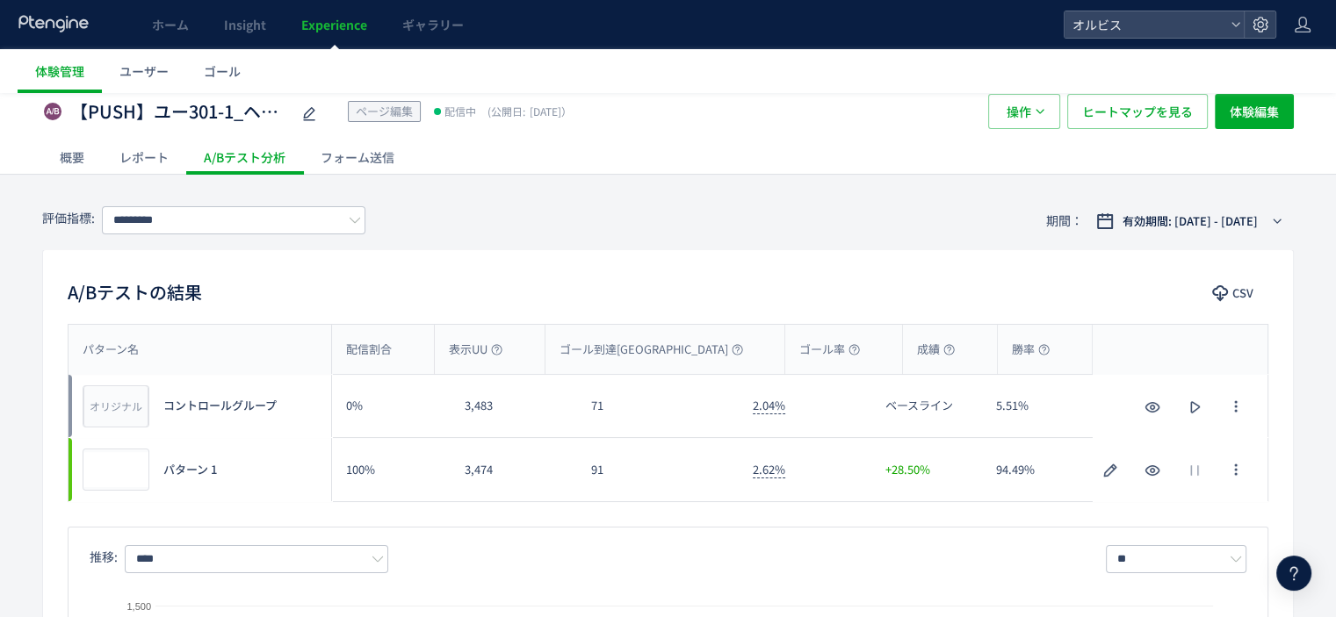
scroll to position [28, 0]
